Goal: Information Seeking & Learning: Learn about a topic

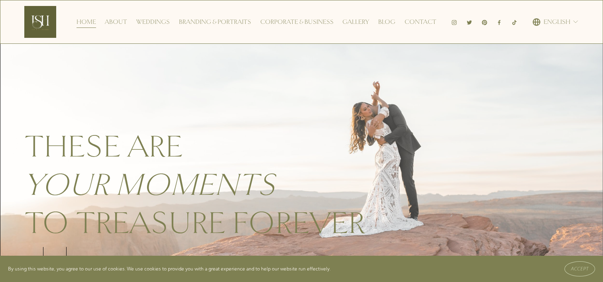
click at [162, 22] on link "Weddings" at bounding box center [152, 22] width 33 height 13
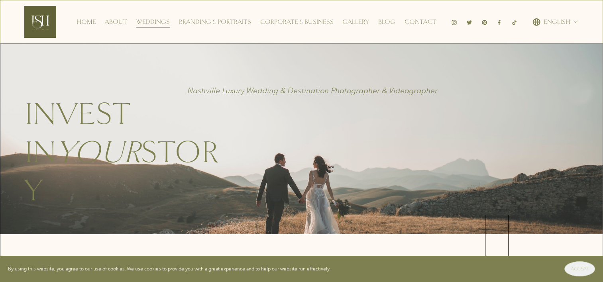
click at [586, 267] on span "Accept" at bounding box center [580, 269] width 18 height 6
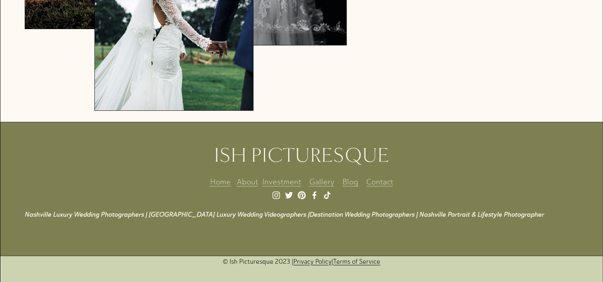
scroll to position [3089, 0]
